Goal: Task Accomplishment & Management: Use online tool/utility

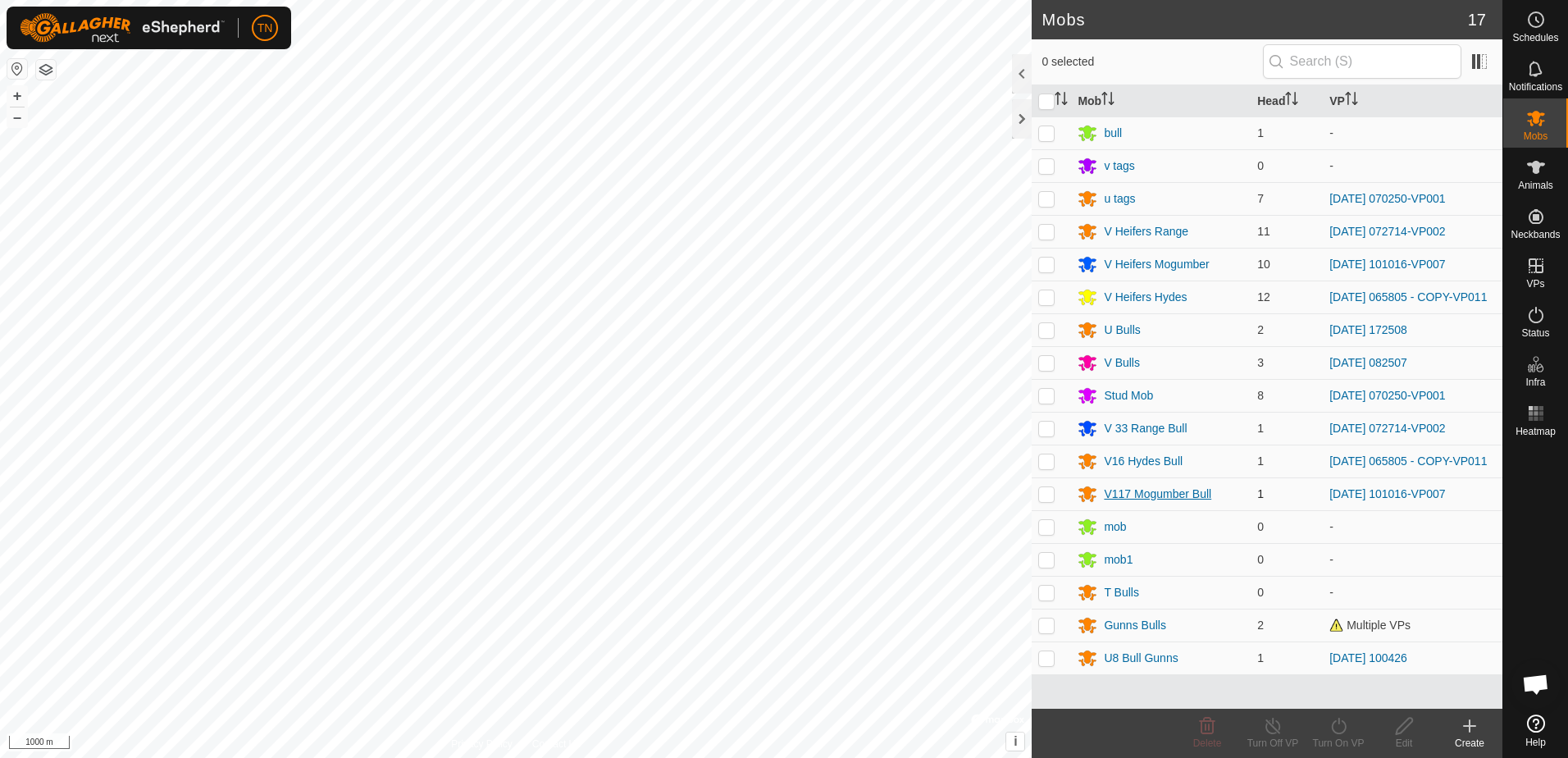
scroll to position [1617, 0]
click at [1048, 365] on p-checkbox at bounding box center [1046, 362] width 16 height 13
checkbox input "true"
click at [1346, 722] on icon at bounding box center [1339, 726] width 21 height 20
click at [1357, 689] on link "Now" at bounding box center [1387, 690] width 162 height 33
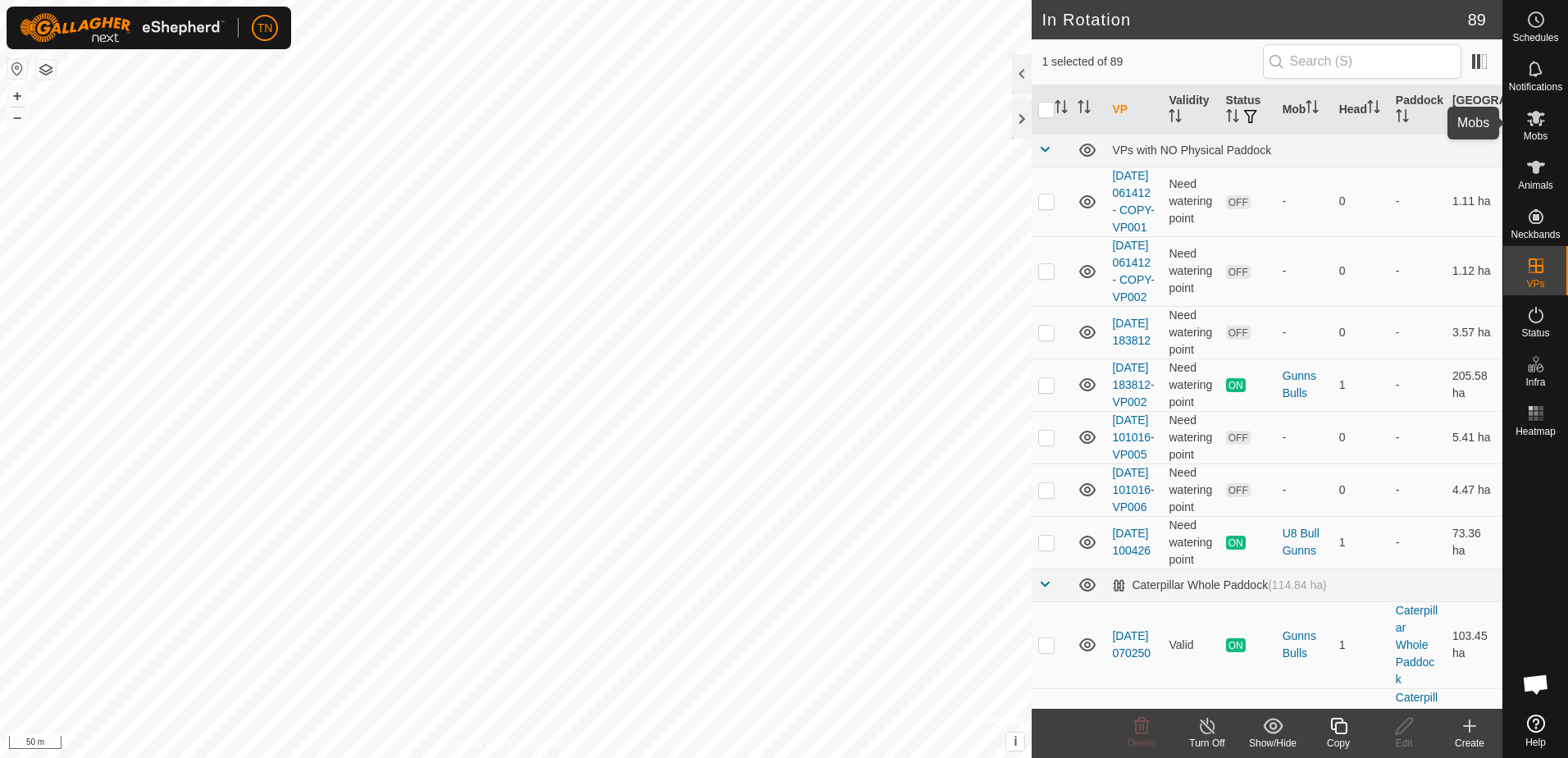
click at [1534, 127] on icon at bounding box center [1535, 118] width 20 height 20
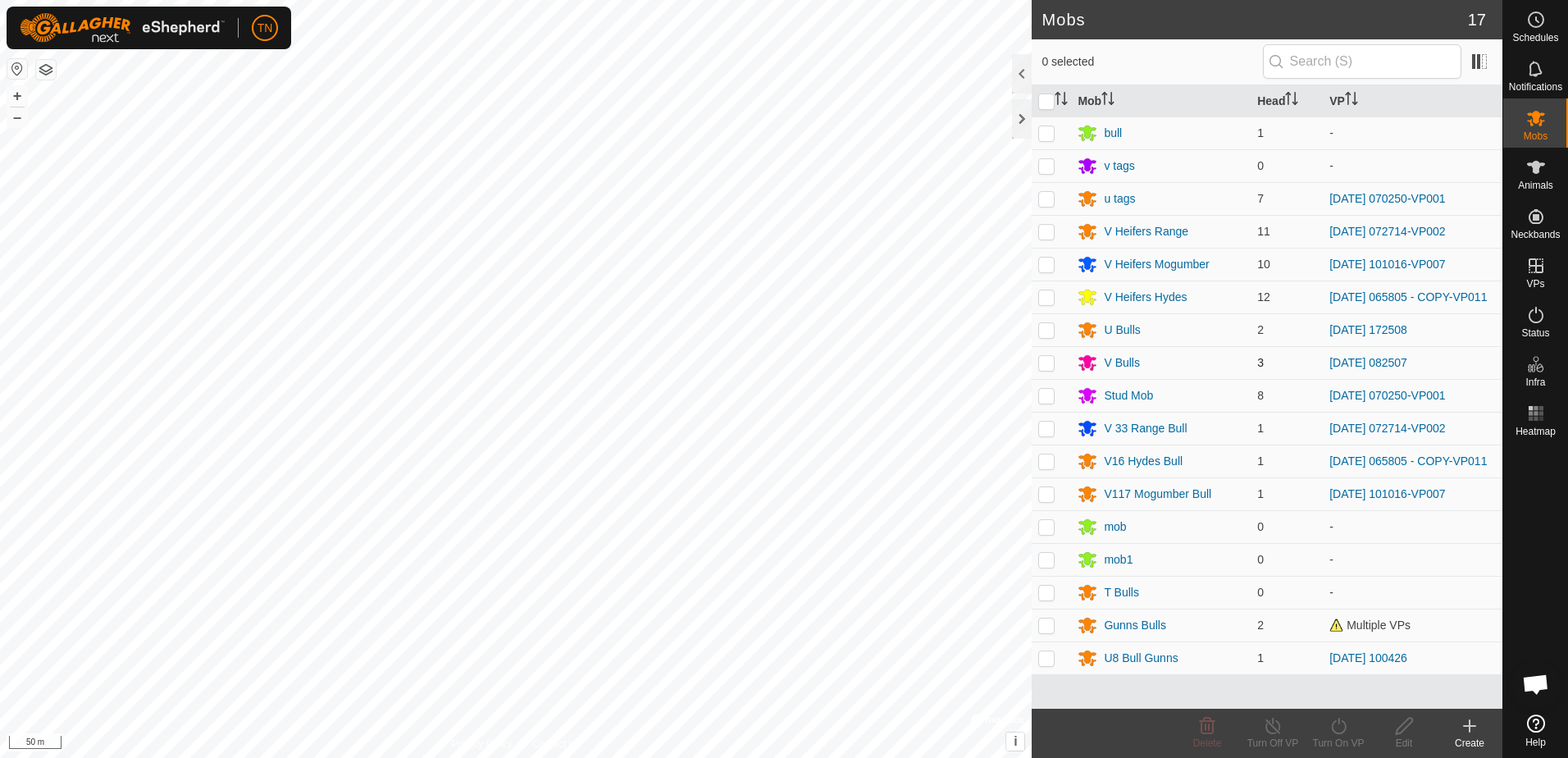
click at [1040, 362] on p-checkbox at bounding box center [1046, 362] width 16 height 13
checkbox input "true"
click at [1338, 722] on icon at bounding box center [1338, 726] width 15 height 16
click at [1342, 692] on link "Now" at bounding box center [1387, 690] width 162 height 33
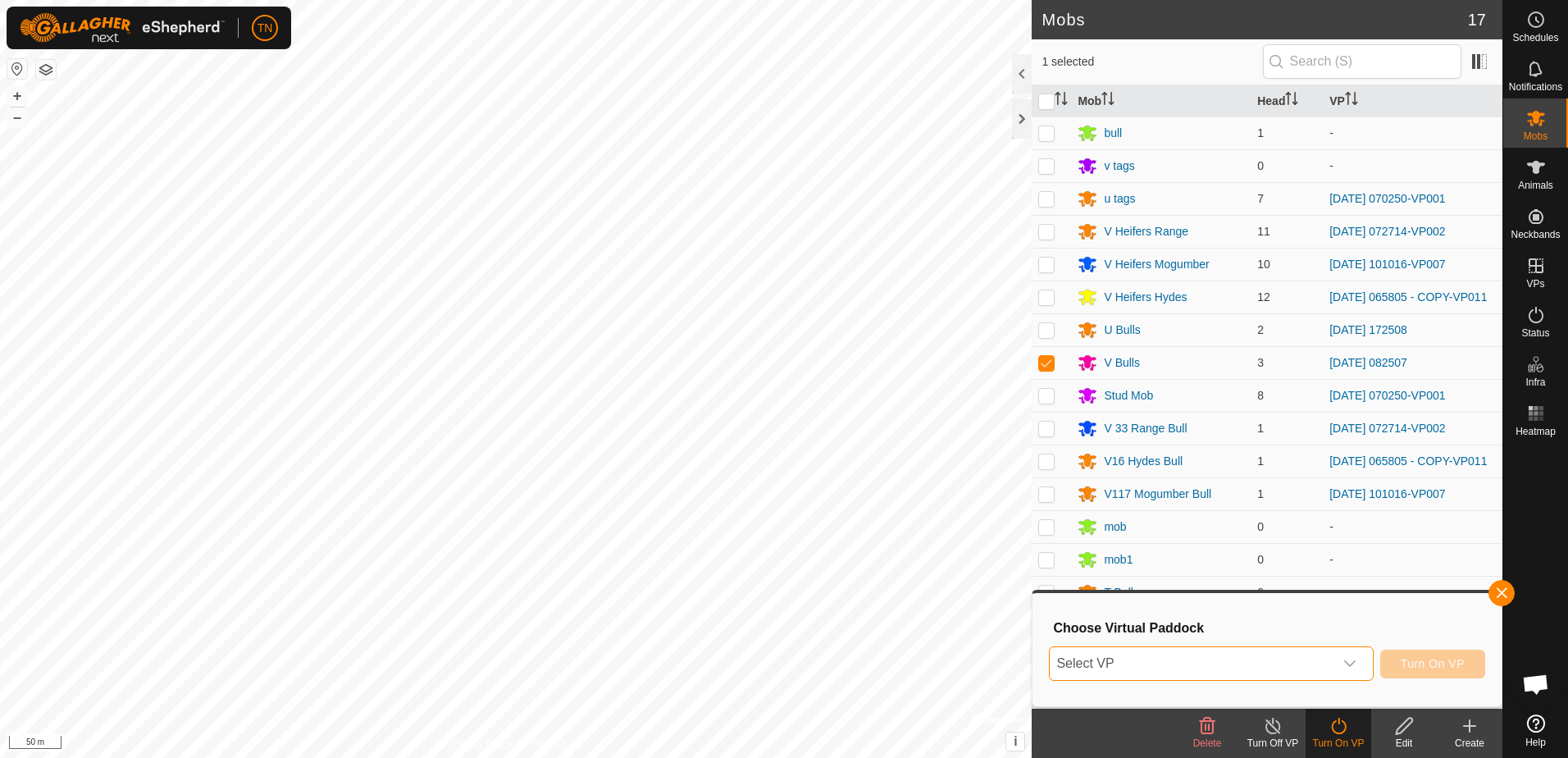
click at [1321, 659] on span "Select VP" at bounding box center [1191, 664] width 283 height 33
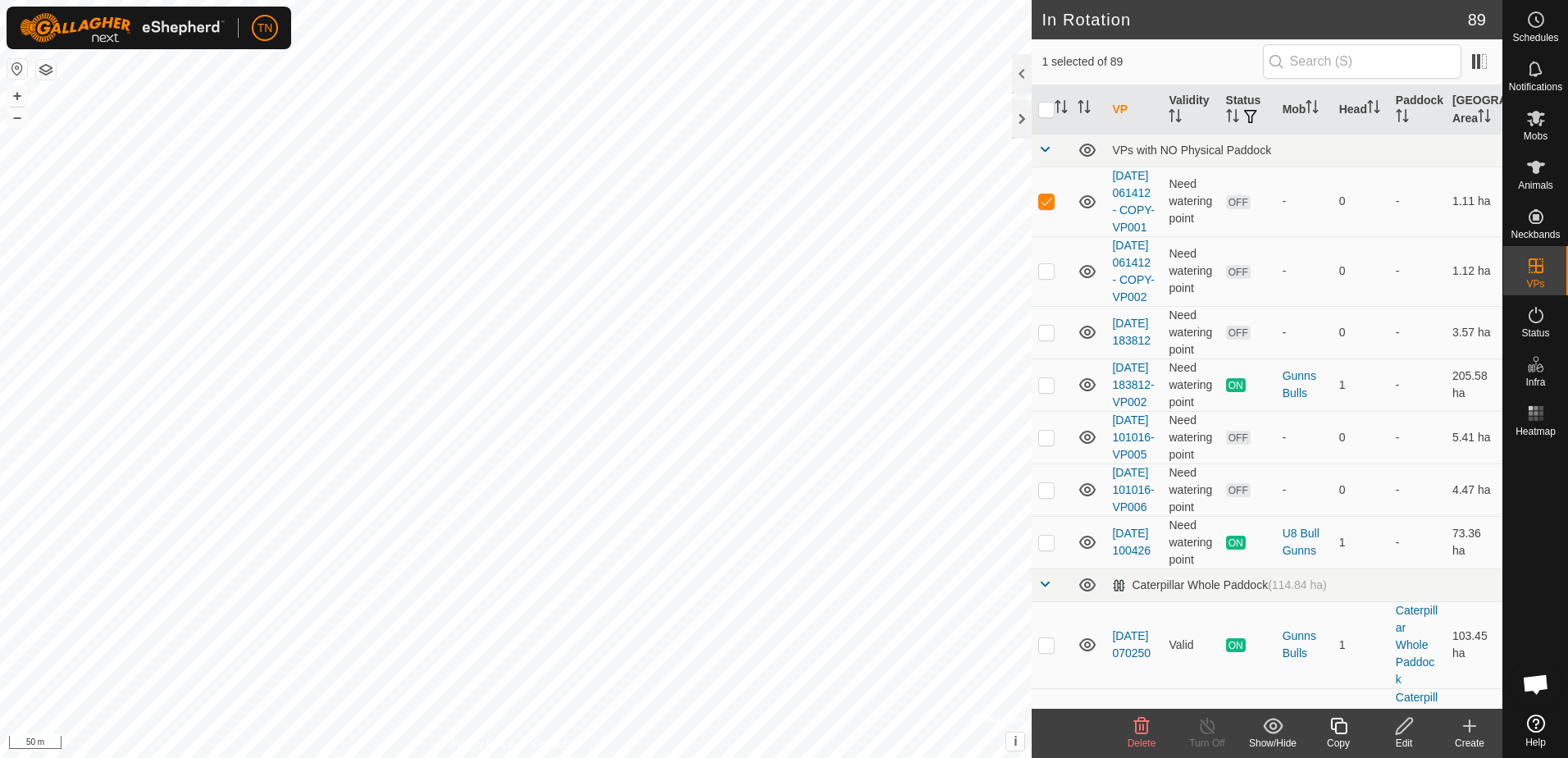
click at [1400, 728] on icon at bounding box center [1404, 726] width 21 height 20
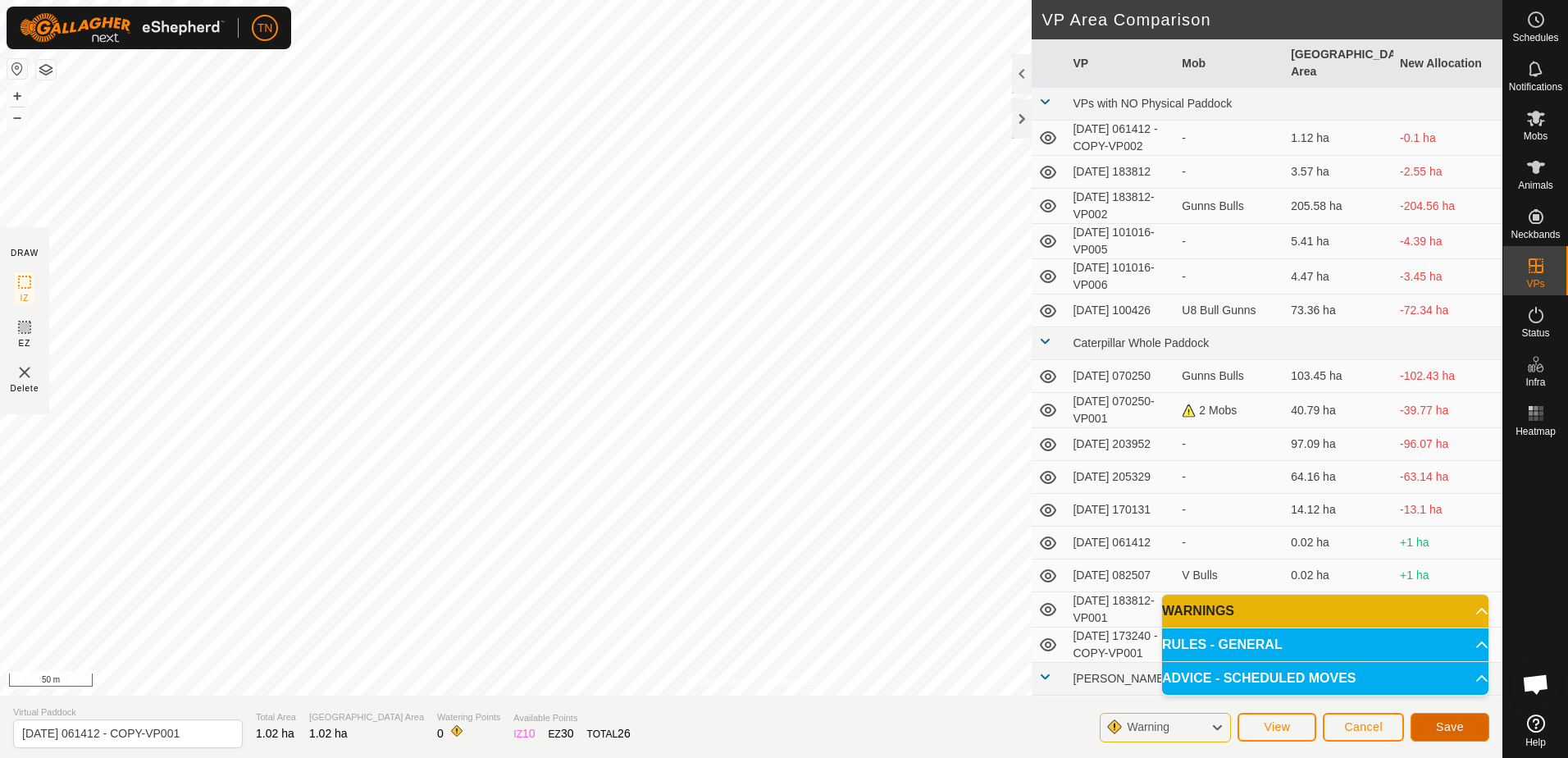
click at [1467, 720] on button "Save" at bounding box center [1449, 727] width 79 height 29
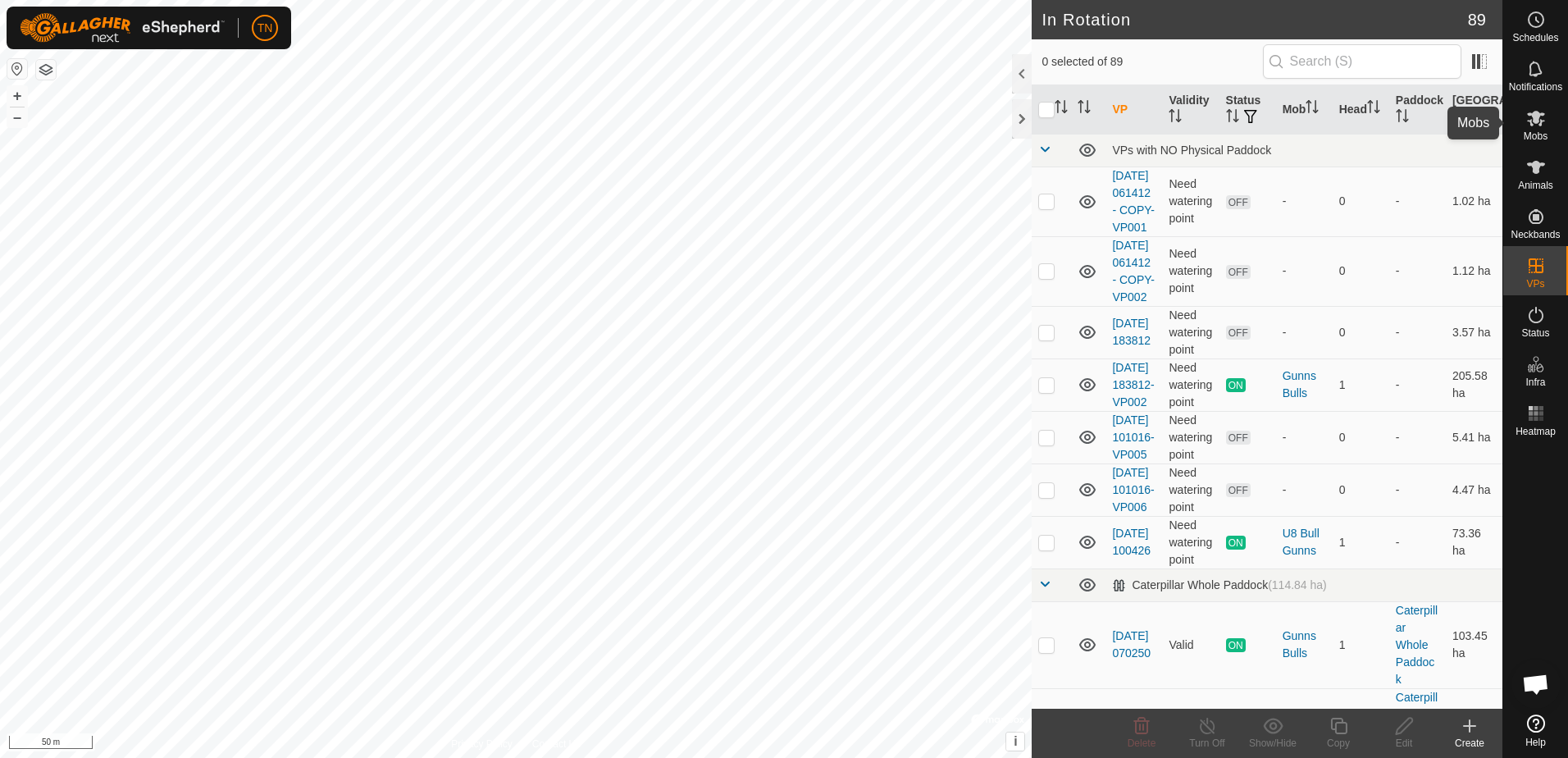
click at [1533, 126] on icon at bounding box center [1535, 118] width 20 height 20
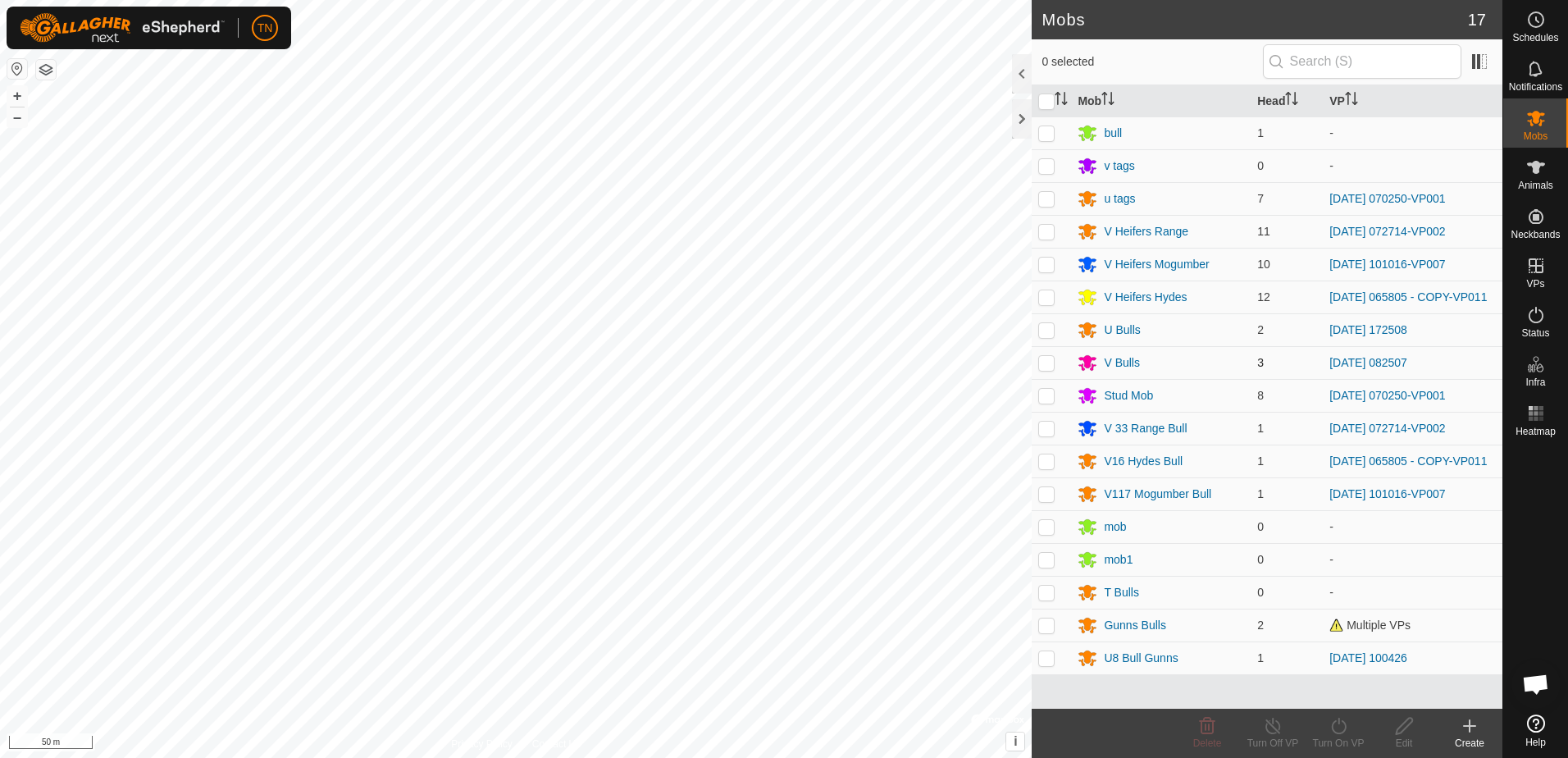
click at [1046, 369] on p-checkbox at bounding box center [1046, 362] width 16 height 13
checkbox input "true"
click at [1341, 727] on icon at bounding box center [1339, 726] width 21 height 20
click at [1341, 685] on link "Now" at bounding box center [1387, 690] width 162 height 33
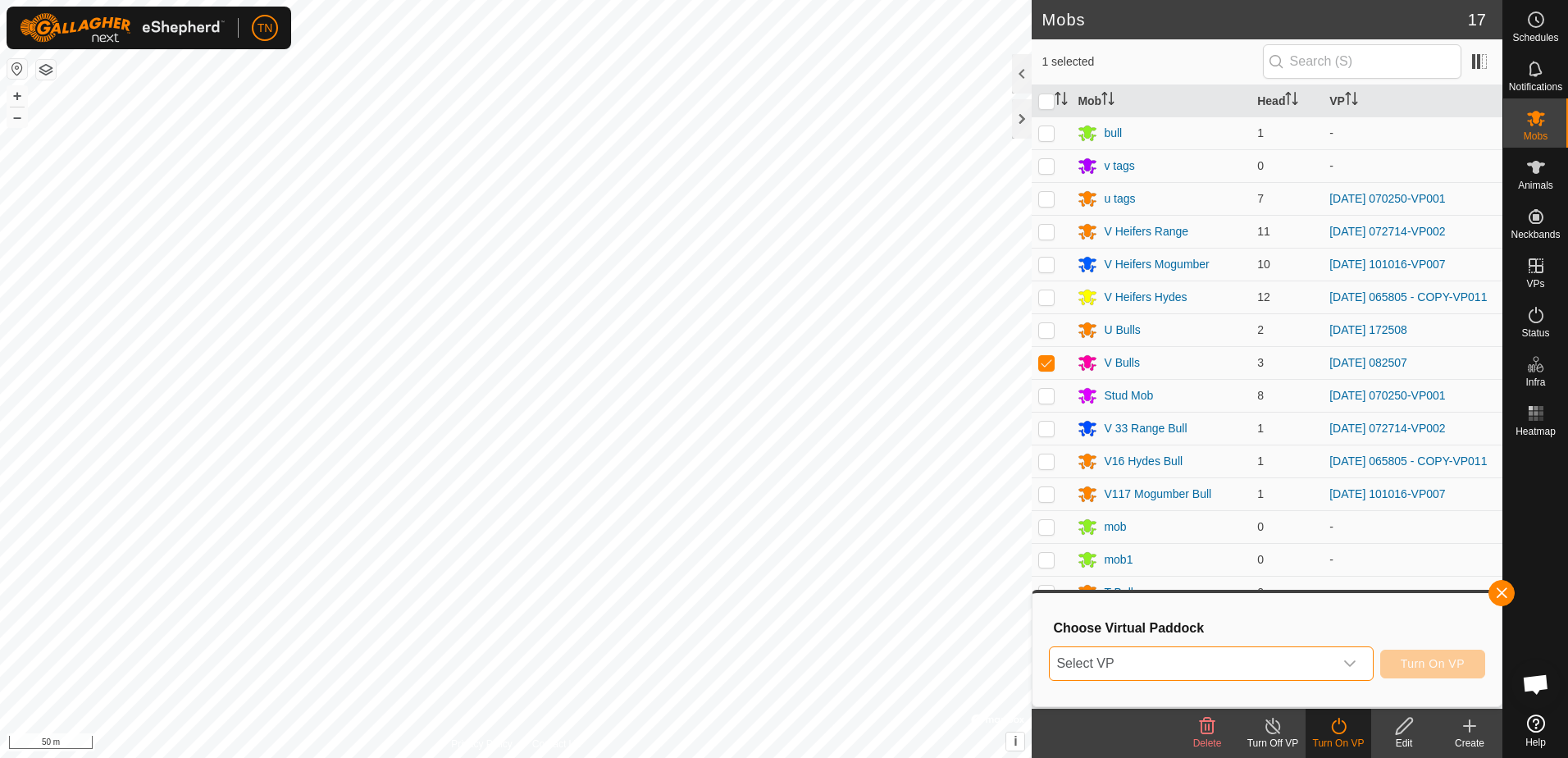
click at [1252, 672] on span "Select VP" at bounding box center [1191, 664] width 283 height 33
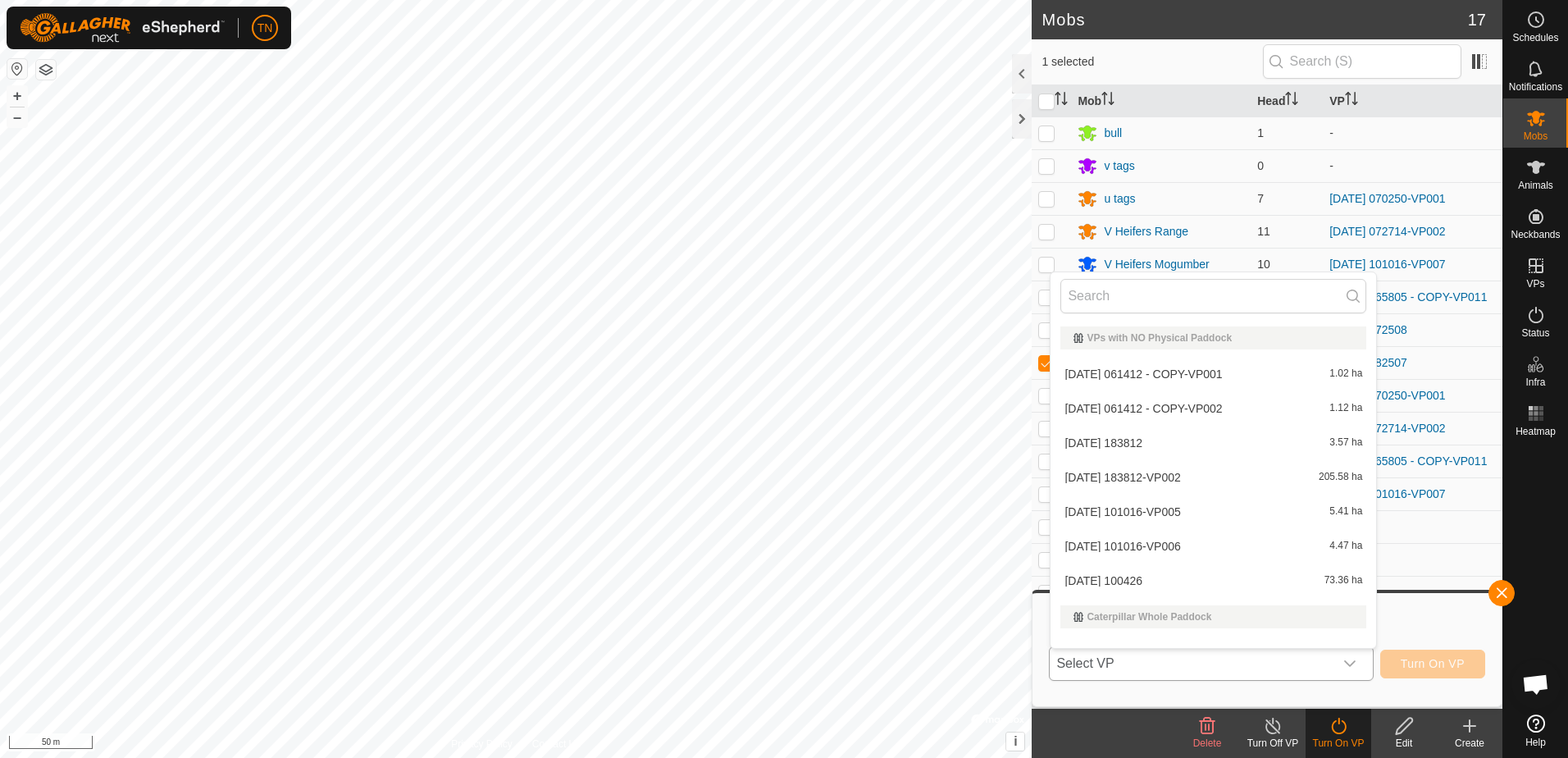
click at [1271, 370] on li "[DATE] 061412 - COPY-VP001 1.02 ha" at bounding box center [1212, 374] width 325 height 33
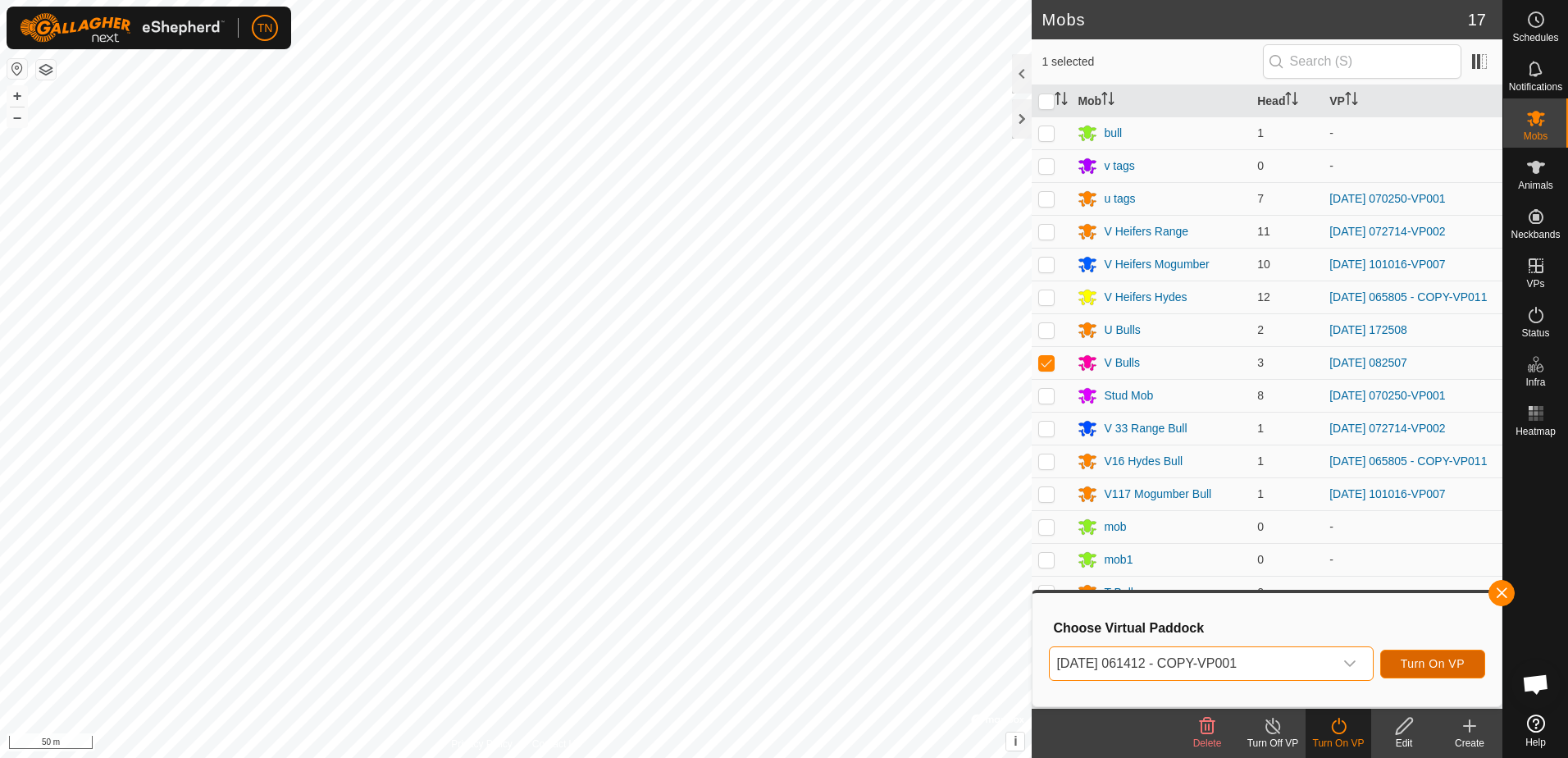
click at [1447, 664] on span "Turn On VP" at bounding box center [1433, 663] width 64 height 13
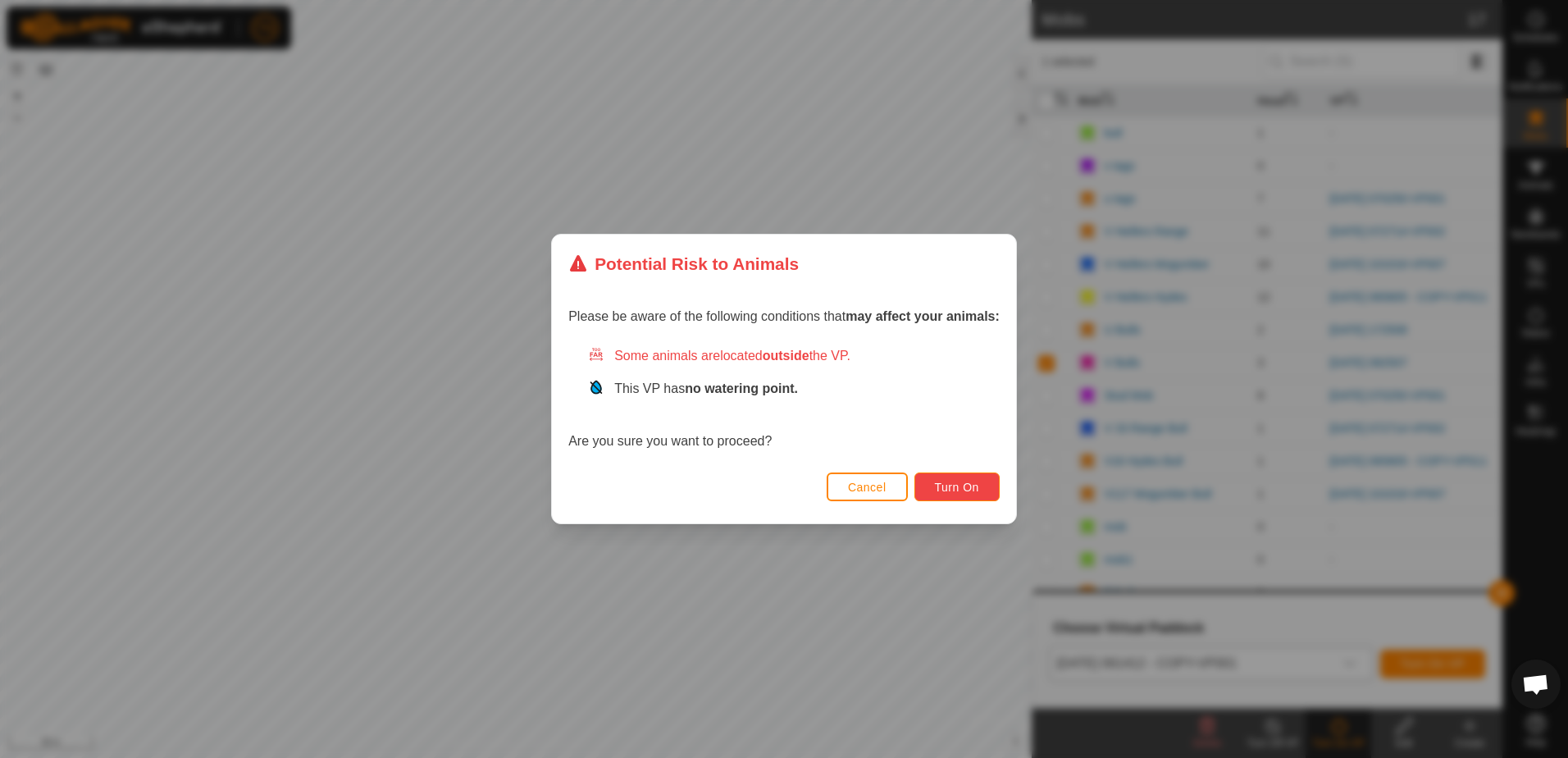
click at [978, 492] on button "Turn On" at bounding box center [957, 486] width 85 height 29
